Goal: Task Accomplishment & Management: Use online tool/utility

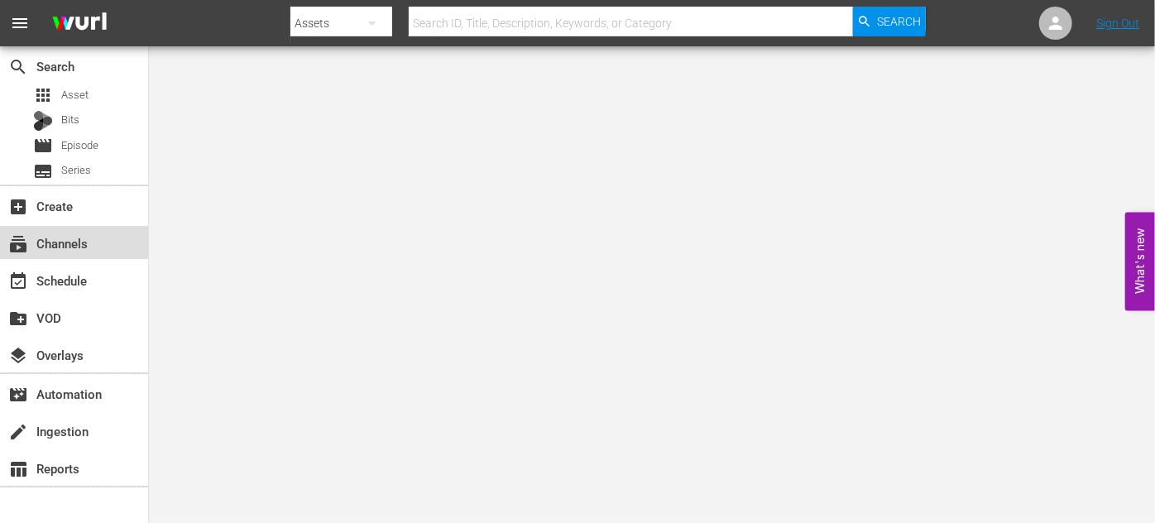
click at [79, 247] on div "subscriptions Channels" at bounding box center [46, 240] width 93 height 15
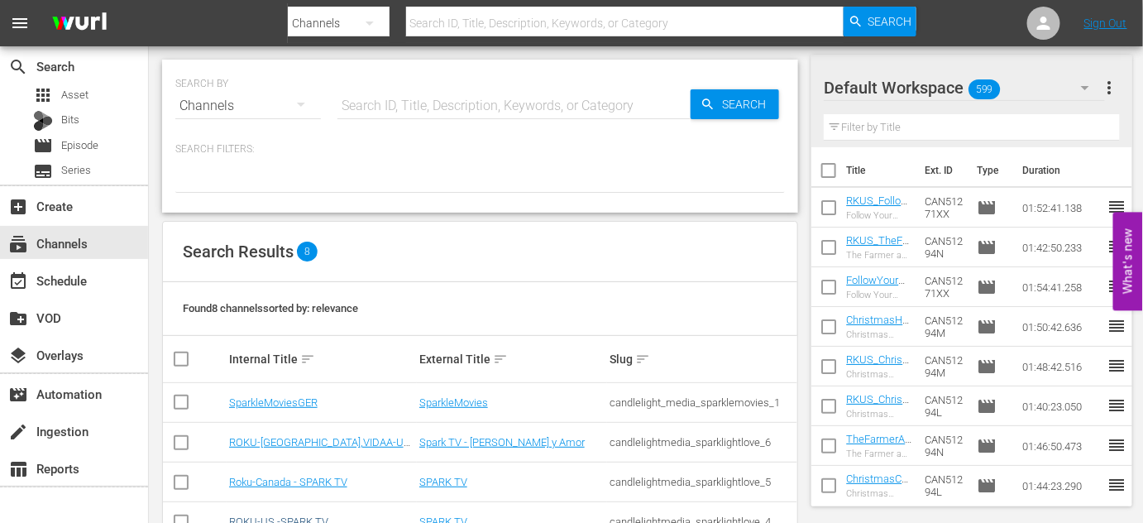
scroll to position [150, 0]
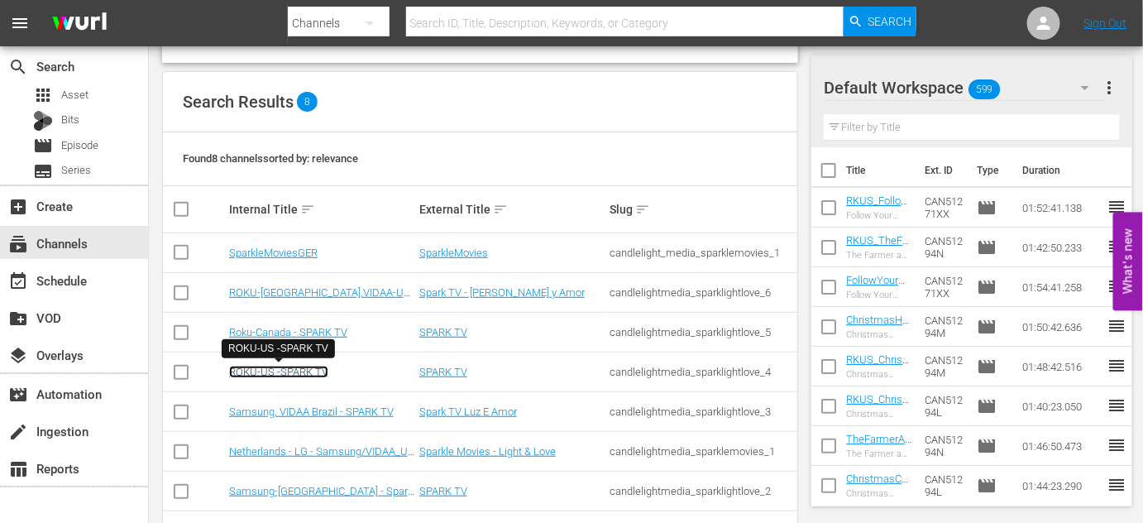
click at [282, 371] on link "ROKU-US -SPARK TV" at bounding box center [278, 372] width 99 height 12
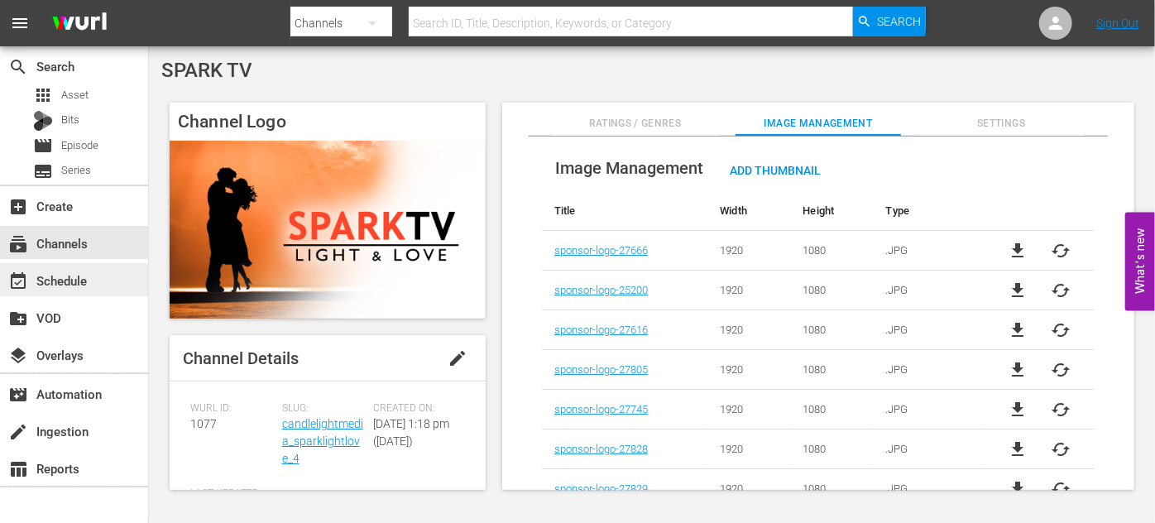
click at [81, 280] on div "event_available Schedule" at bounding box center [46, 277] width 93 height 15
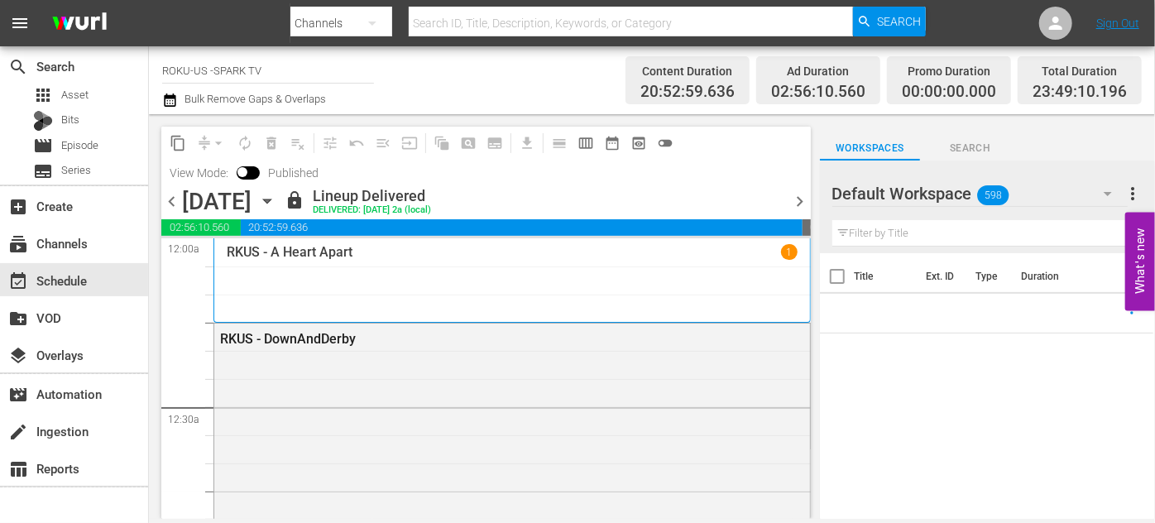
click at [1109, 193] on icon "button" at bounding box center [1107, 194] width 8 height 4
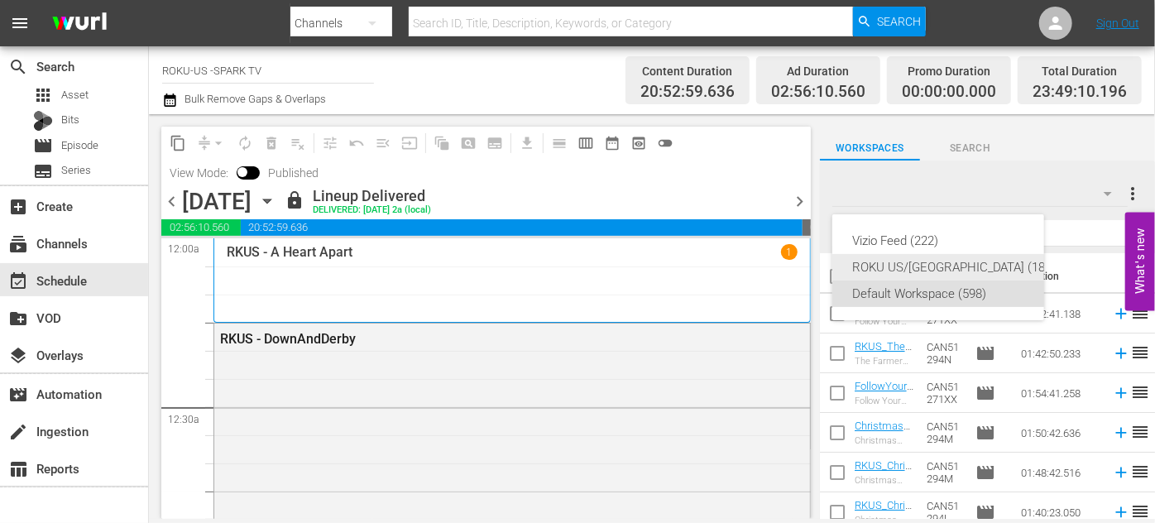
click at [893, 261] on div "ROKU US/[GEOGRAPHIC_DATA] (180)" at bounding box center [954, 267] width 204 height 26
